Goal: Transaction & Acquisition: Purchase product/service

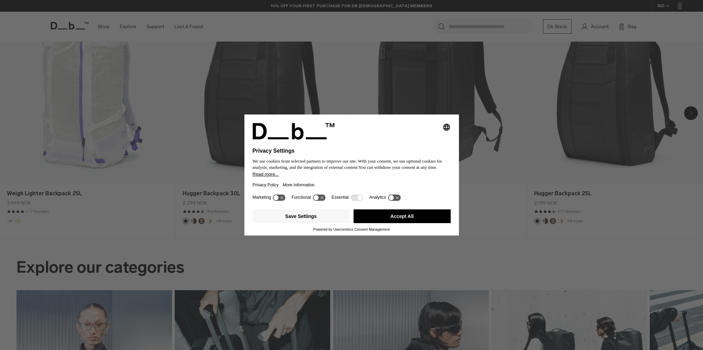
click at [407, 212] on button "Accept All" at bounding box center [402, 216] width 97 height 14
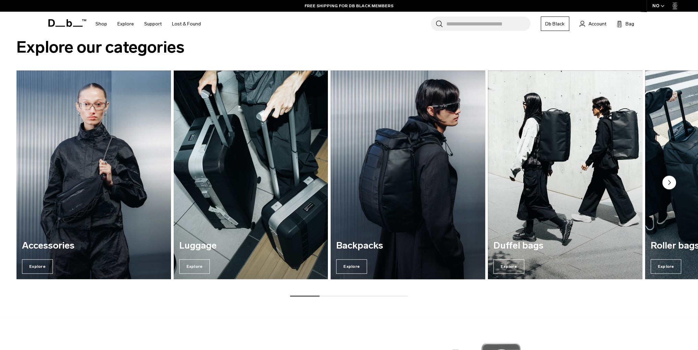
scroll to position [653, 0]
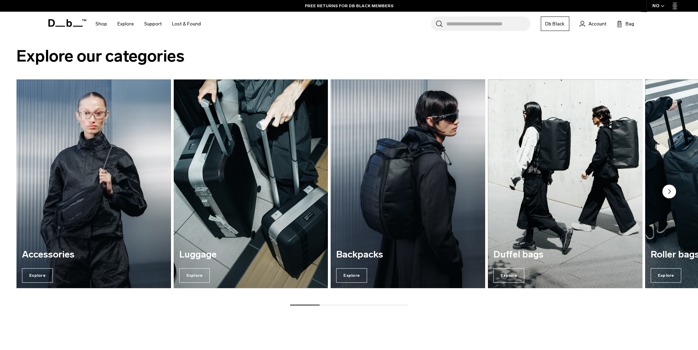
click at [669, 193] on circle "Next slide" at bounding box center [670, 191] width 14 height 14
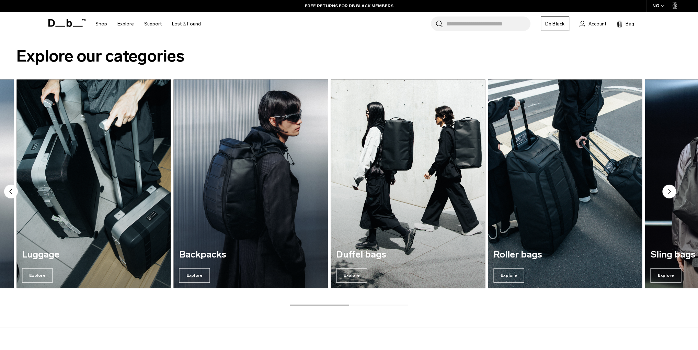
click at [669, 193] on circle "Next slide" at bounding box center [670, 191] width 14 height 14
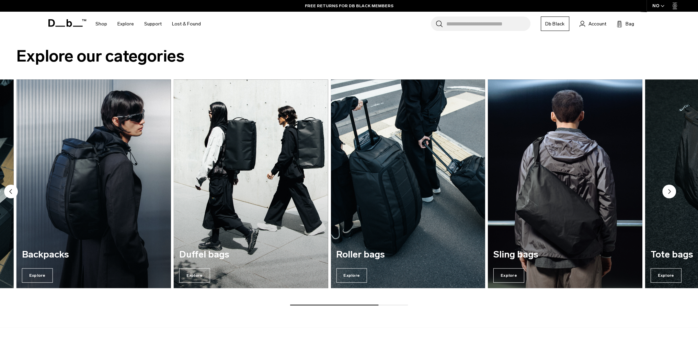
click at [669, 193] on circle "Next slide" at bounding box center [670, 191] width 14 height 14
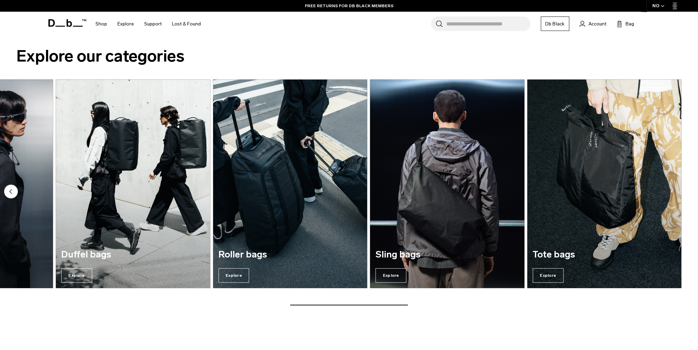
click at [669, 193] on img "7 / 7" at bounding box center [604, 183] width 155 height 208
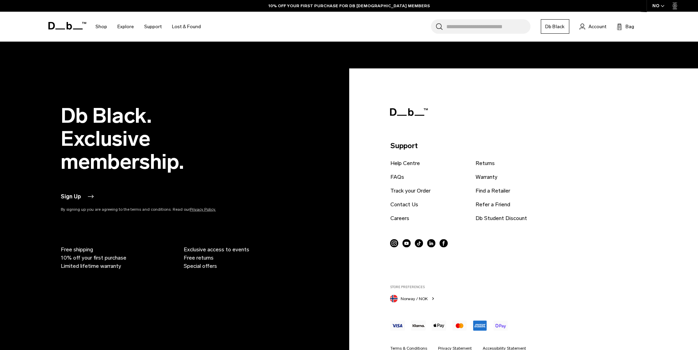
scroll to position [1771, 0]
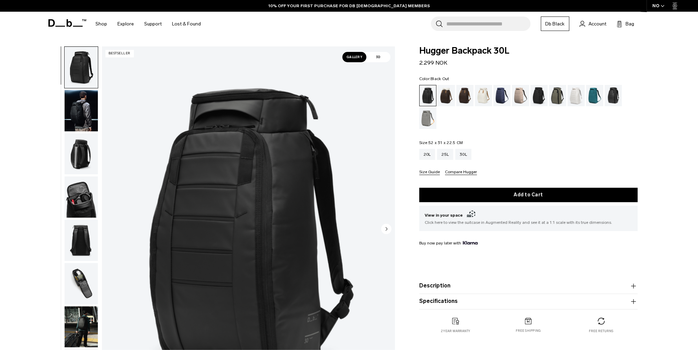
click at [526, 70] on form "Hugger Backpack 30L 2.299 NOK Color: Black Out Out of stock Size: 52 x 31 x 22.…" at bounding box center [528, 177] width 218 height 263
drag, startPoint x: 419, startPoint y: 50, endPoint x: 541, endPoint y: 52, distance: 122.6
click at [541, 52] on div "Hugger Backpack 30L 2.299 NOK 4.5 star rating 756 Reviews Color: Black Out Out …" at bounding box center [529, 196] width 260 height 301
